Goal: Check status: Check status

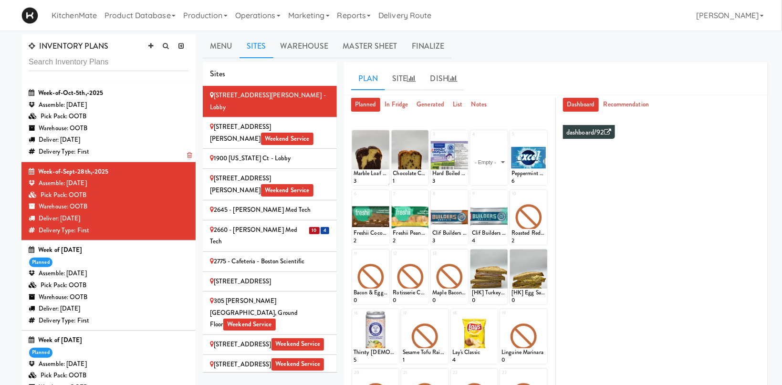
click at [126, 151] on div "Delivery Type: First" at bounding box center [109, 152] width 160 height 12
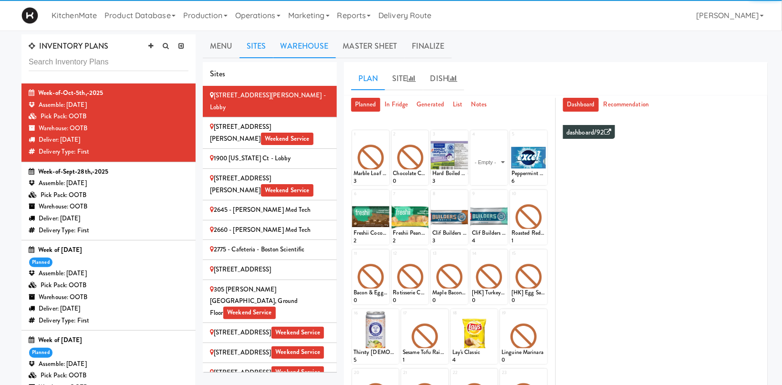
click at [315, 48] on link "Warehouse" at bounding box center [304, 46] width 62 height 24
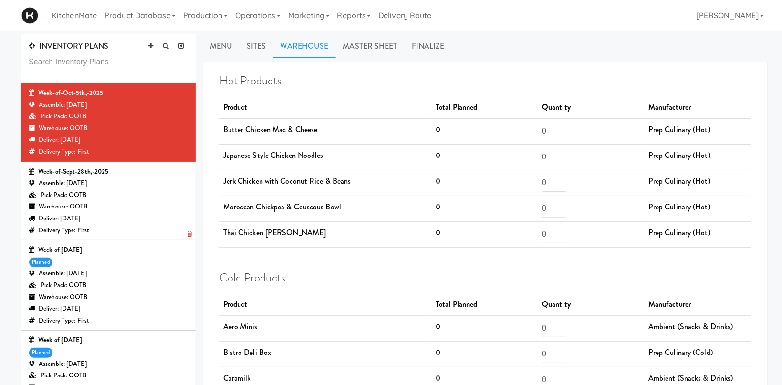
click at [153, 206] on div "Warehouse: OOTB" at bounding box center [109, 207] width 160 height 12
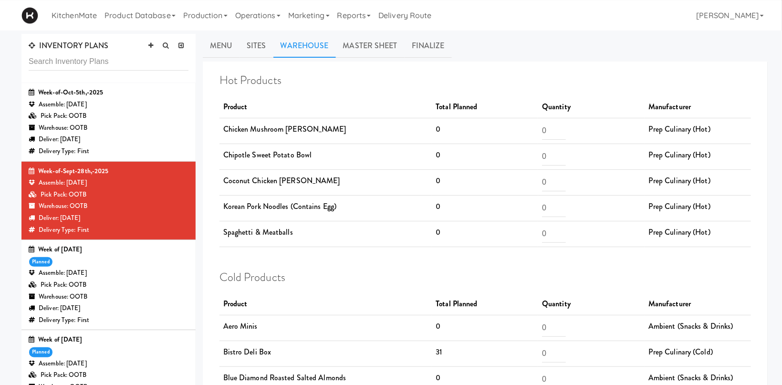
scroll to position [152, 0]
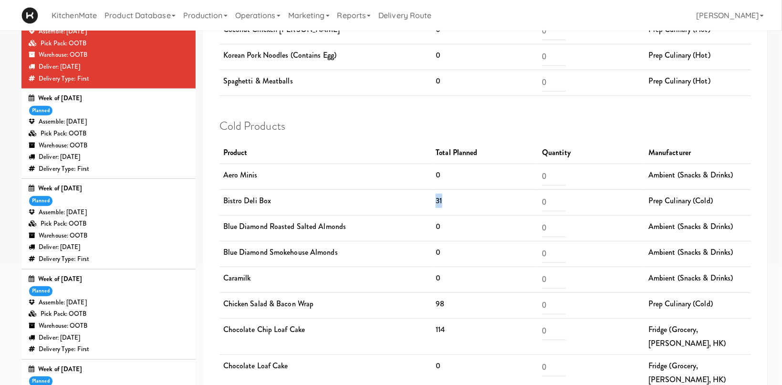
drag, startPoint x: 416, startPoint y: 196, endPoint x: 462, endPoint y: 203, distance: 46.8
click at [462, 203] on tr "Bistro Deli Box 31 0 Prep Culinary (Cold)" at bounding box center [484, 202] width 531 height 26
click at [465, 250] on td "0" at bounding box center [485, 254] width 106 height 26
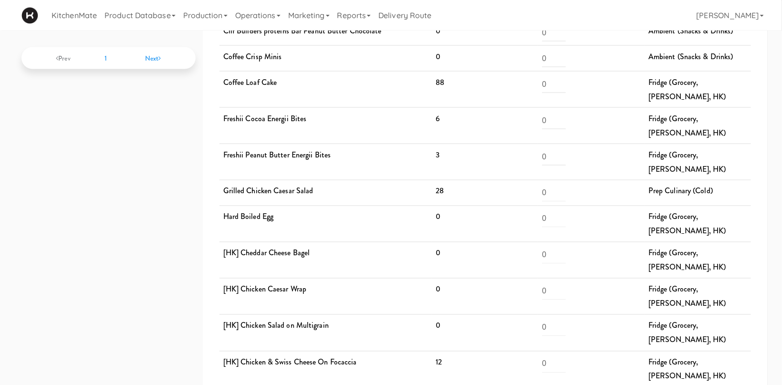
scroll to position [708, 0]
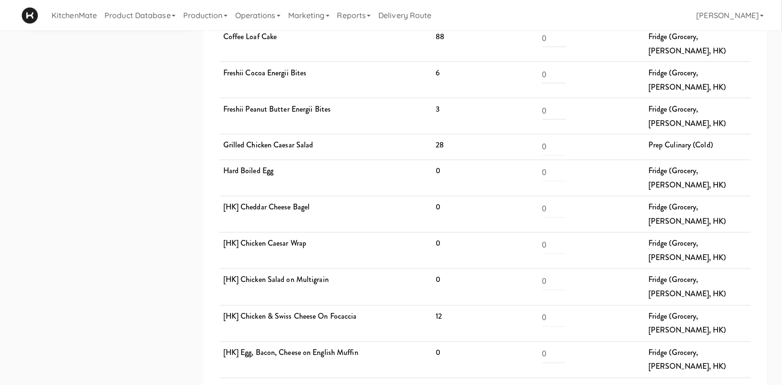
drag, startPoint x: 478, startPoint y: 291, endPoint x: 422, endPoint y: 284, distance: 56.7
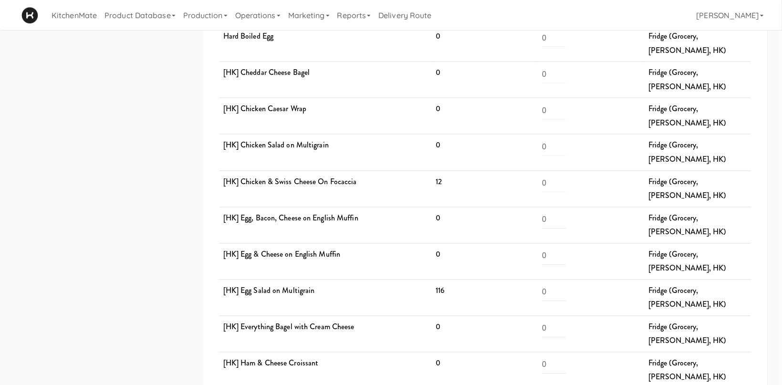
scroll to position [859, 0]
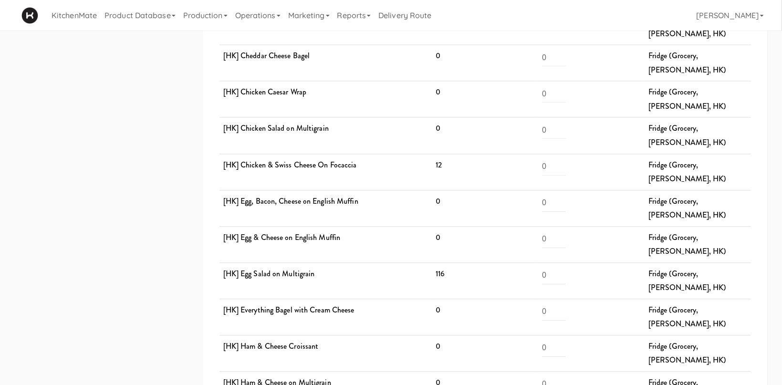
drag, startPoint x: 432, startPoint y: 291, endPoint x: 426, endPoint y: 291, distance: 6.2
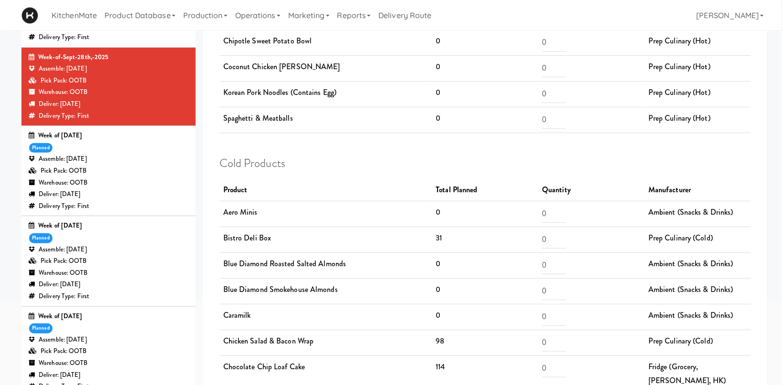
scroll to position [0, 0]
